Goal: Task Accomplishment & Management: Use online tool/utility

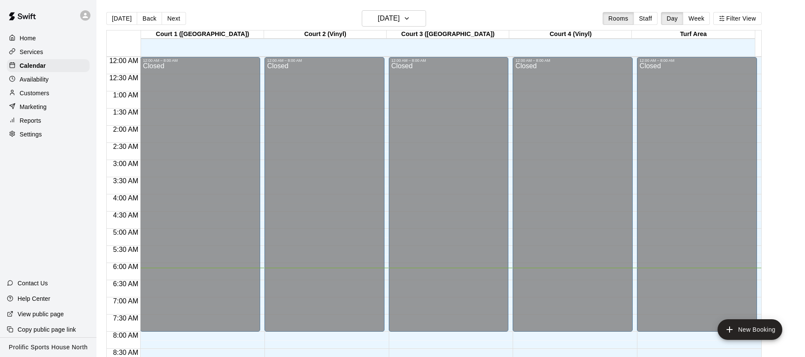
scroll to position [210, 0]
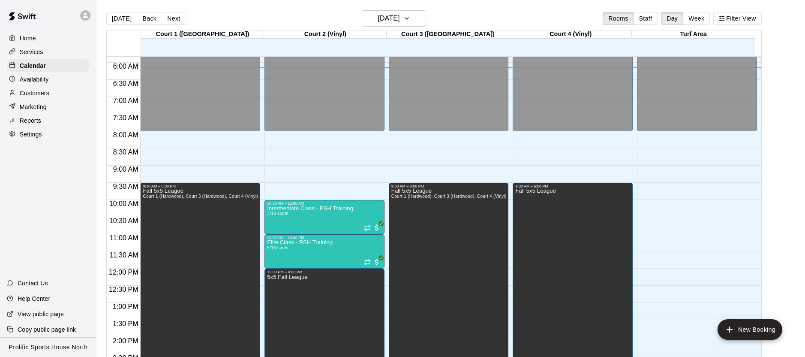
scroll to position [124, 0]
